Goal: Information Seeking & Learning: Learn about a topic

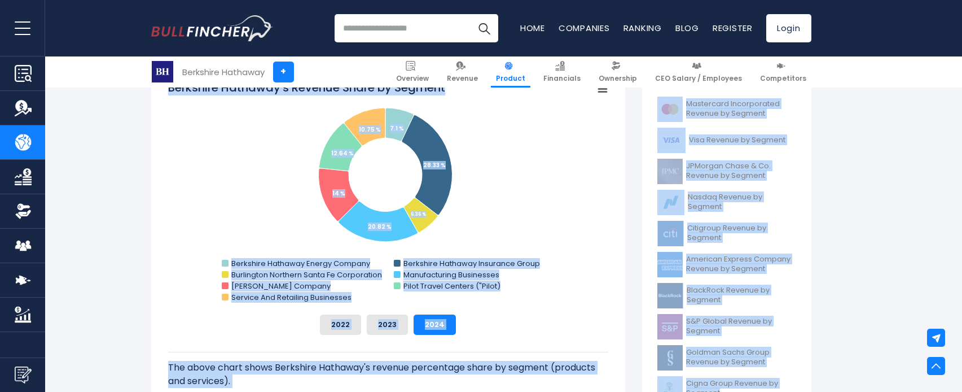
scroll to position [338, 0]
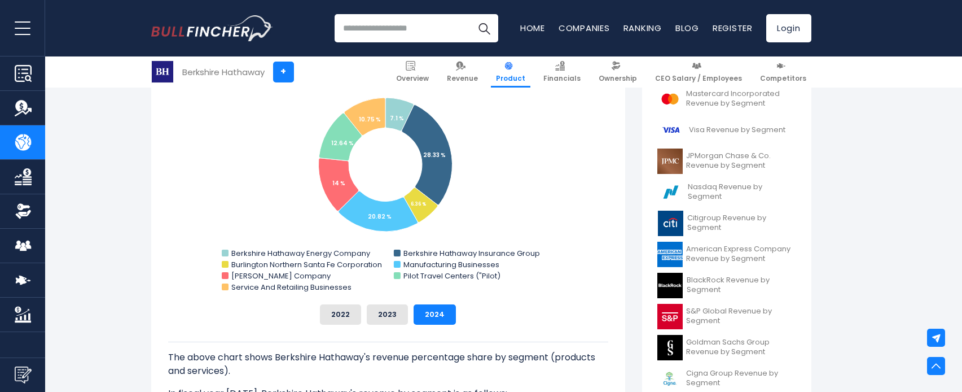
drag, startPoint x: 272, startPoint y: 182, endPoint x: 314, endPoint y: 419, distance: 240.7
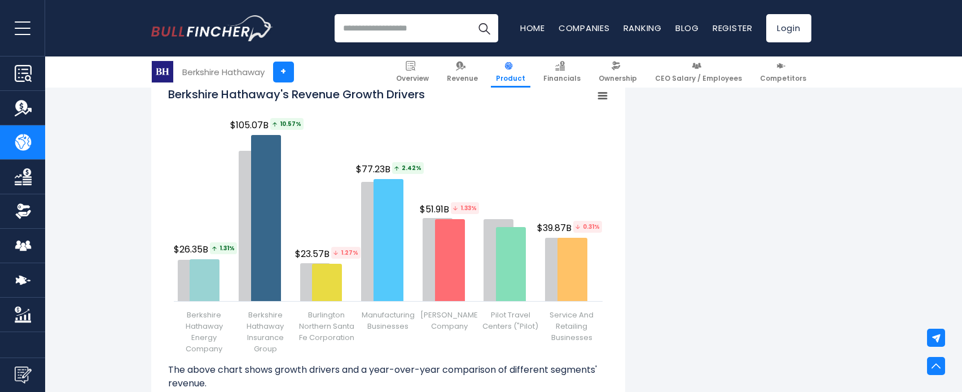
scroll to position [1244, 0]
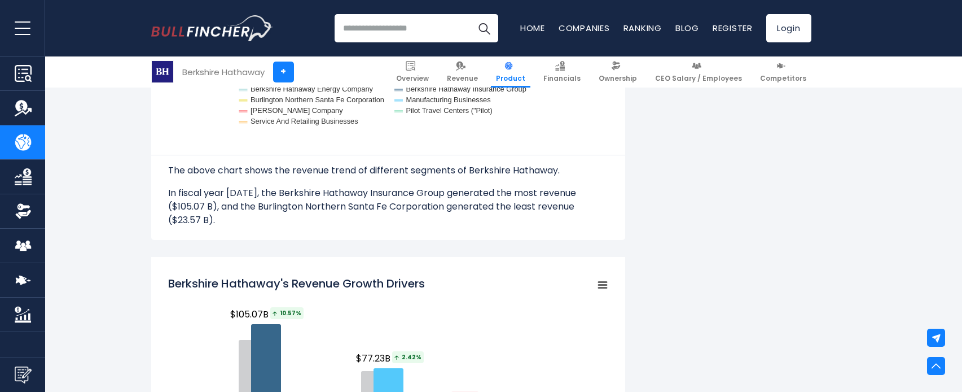
drag, startPoint x: 269, startPoint y: 147, endPoint x: 245, endPoint y: -46, distance: 194.4
drag, startPoint x: 274, startPoint y: 124, endPoint x: 260, endPoint y: -217, distance: 341.6
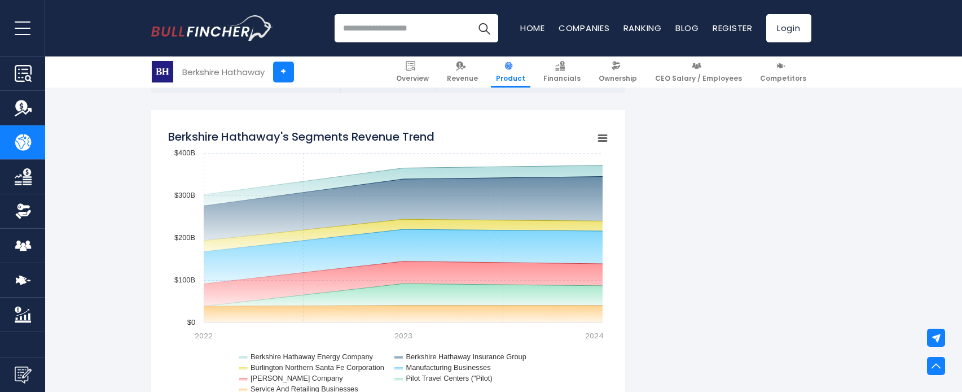
drag, startPoint x: 467, startPoint y: 145, endPoint x: 466, endPoint y: -36, distance: 180.5
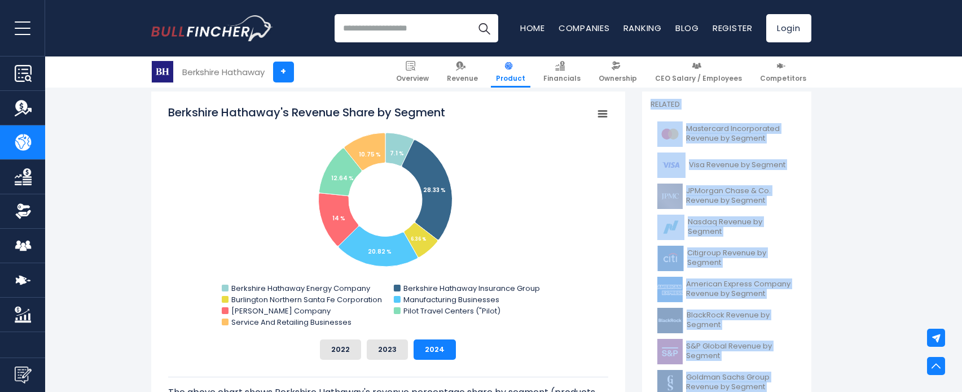
scroll to position [315, 0]
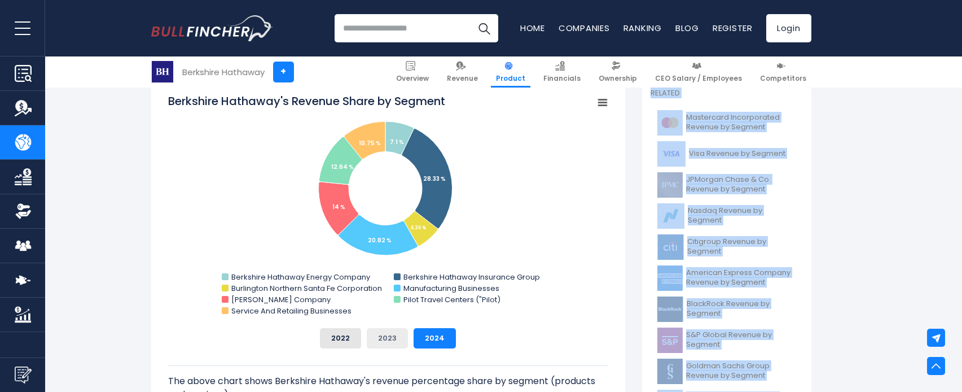
click at [390, 341] on button "2023" at bounding box center [387, 338] width 41 height 20
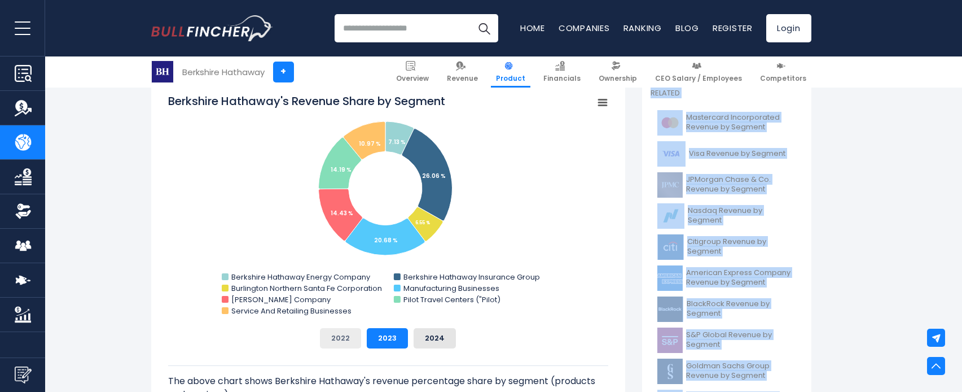
click at [347, 341] on button "2022" at bounding box center [340, 338] width 41 height 20
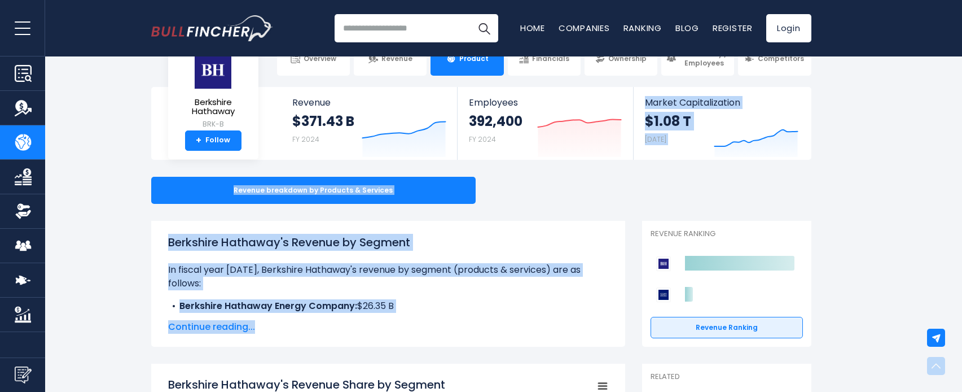
scroll to position [0, 0]
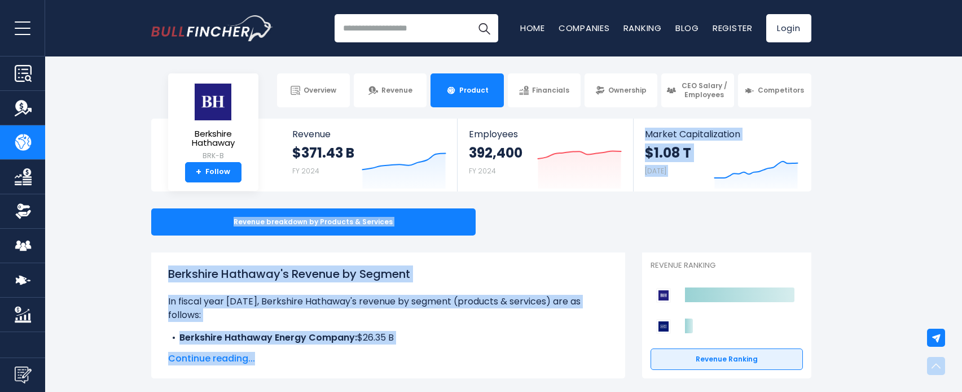
drag, startPoint x: 626, startPoint y: 269, endPoint x: 668, endPoint y: -80, distance: 350.6
click at [668, 0] on html "Overview Revenue Product Financials" at bounding box center [481, 196] width 962 height 392
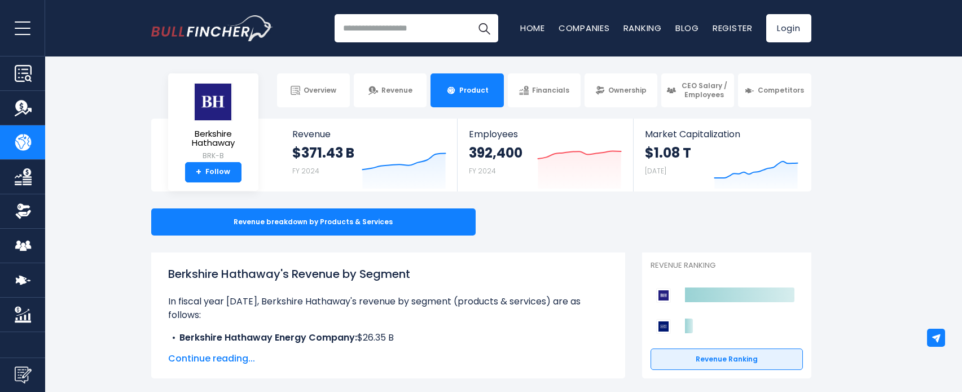
click at [214, 359] on span "Continue reading..." at bounding box center [388, 358] width 440 height 14
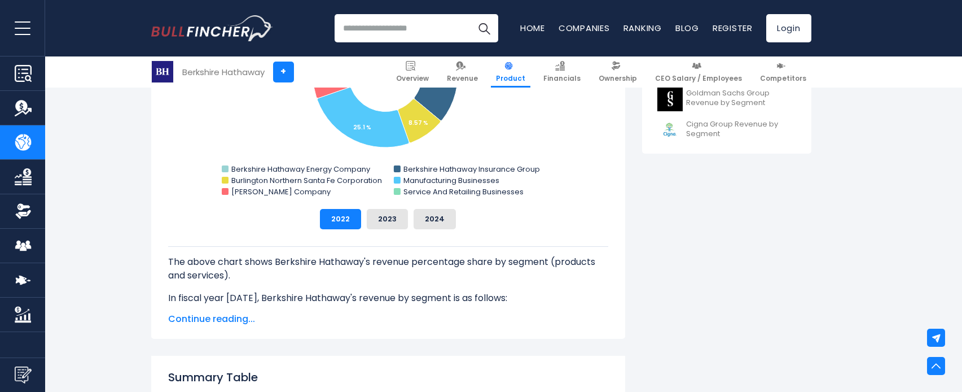
scroll to position [588, 0]
click at [16, 169] on img "Company Financials" at bounding box center [23, 176] width 17 height 17
